Goal: Task Accomplishment & Management: Manage account settings

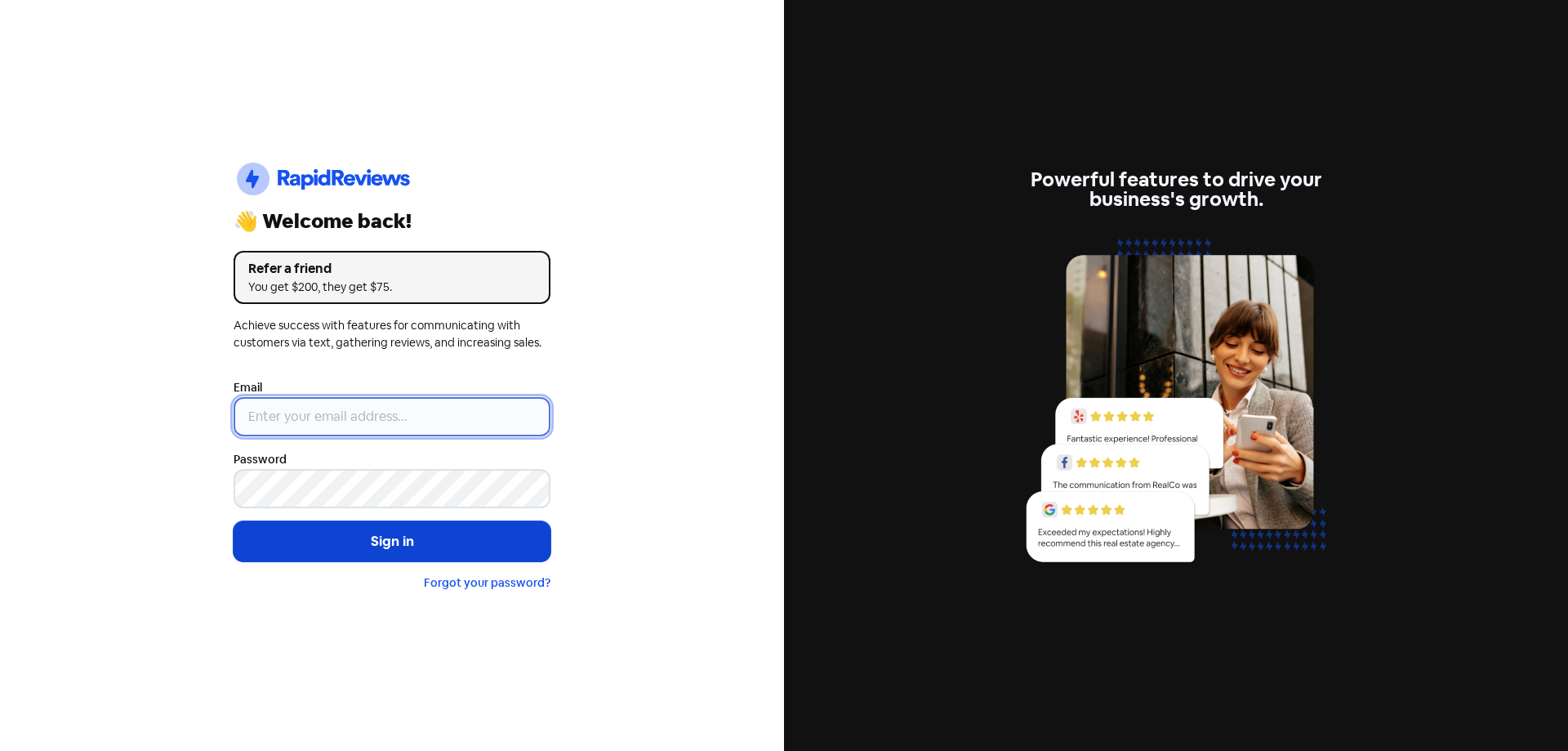
type input "[EMAIL_ADDRESS][DOMAIN_NAME]"
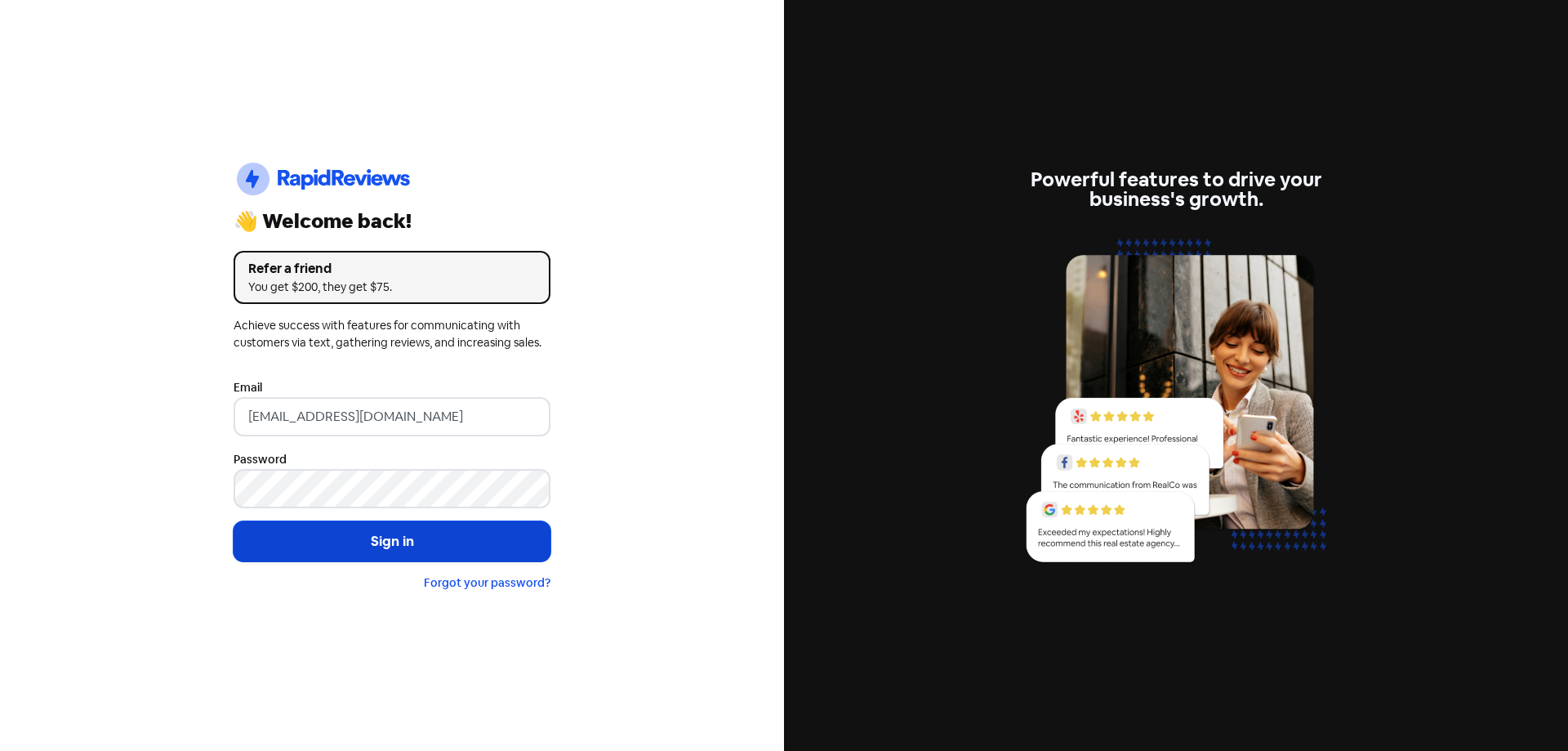
click at [382, 536] on button "Sign in" at bounding box center [392, 541] width 317 height 41
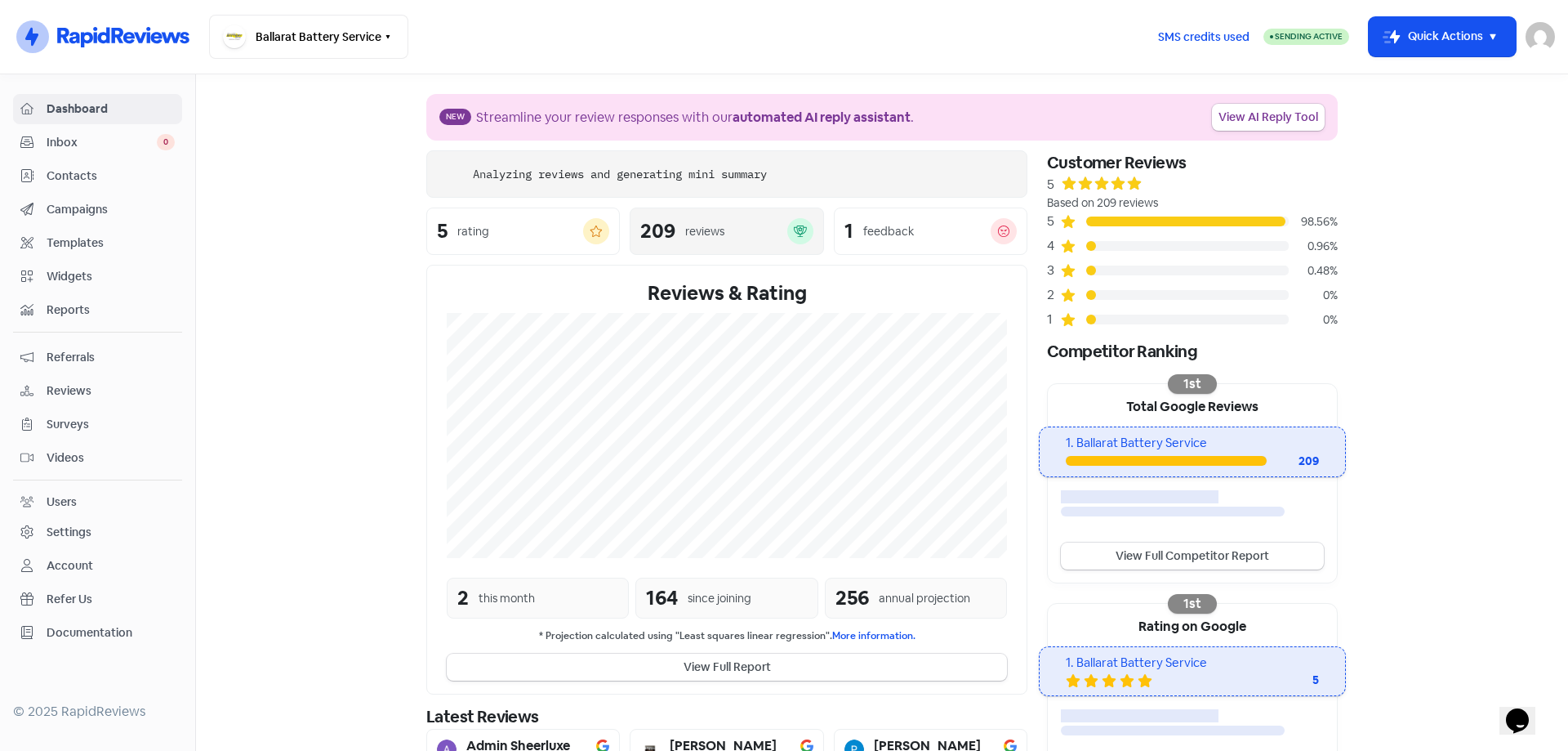
click at [652, 238] on div "209" at bounding box center [657, 231] width 35 height 20
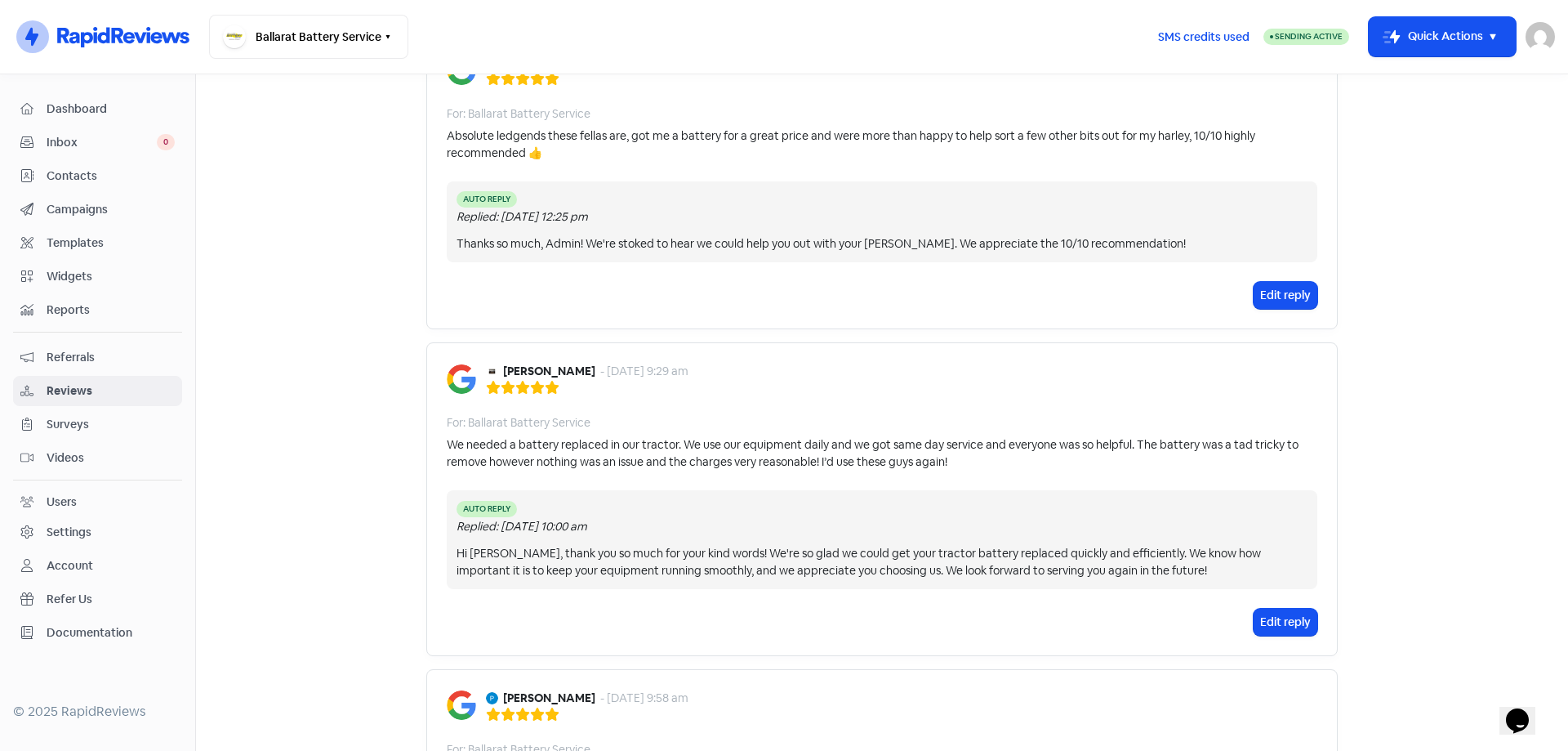
scroll to position [81, 0]
